Goal: Check status: Check status

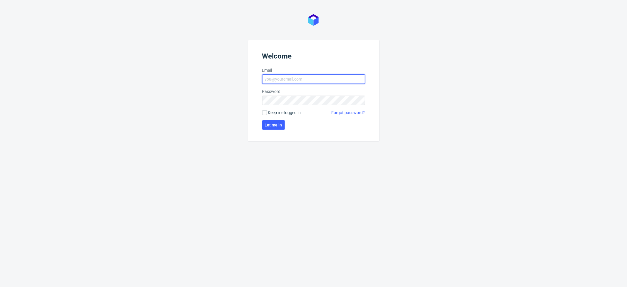
click at [293, 78] on input "Email" at bounding box center [313, 78] width 103 height 9
type input "pierre.kuta@packhelp.com"
click at [273, 122] on button "Let me in" at bounding box center [273, 124] width 23 height 9
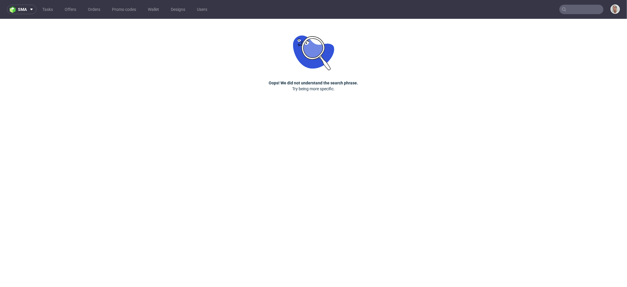
click at [579, 10] on input "text" at bounding box center [581, 9] width 44 height 9
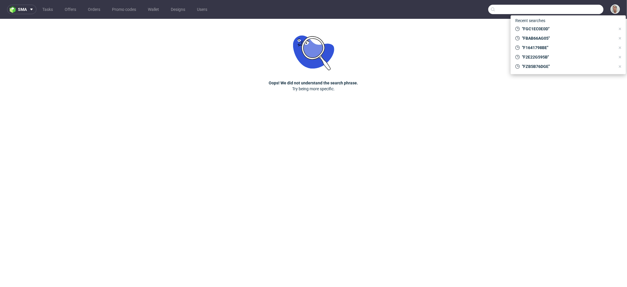
paste input "FGC1EC0E0D"
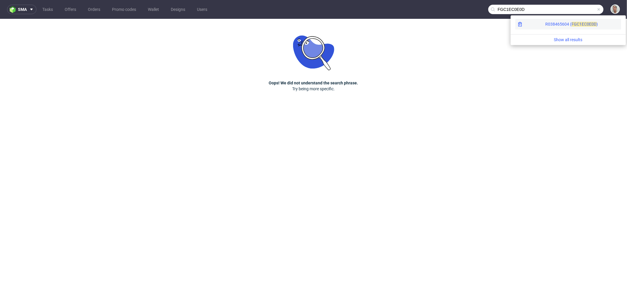
type input "FGC1EC0E0D"
click at [588, 25] on div "R038465604 ( FGC1E C0E0D )" at bounding box center [568, 24] width 106 height 11
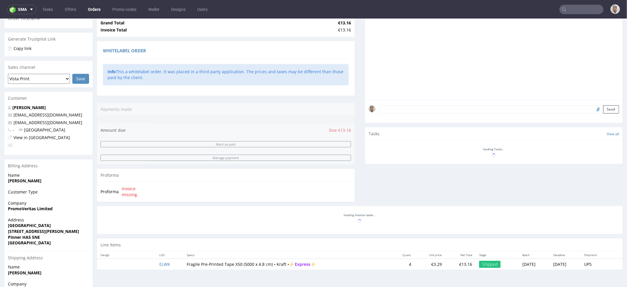
scroll to position [165, 0]
